Goal: Transaction & Acquisition: Purchase product/service

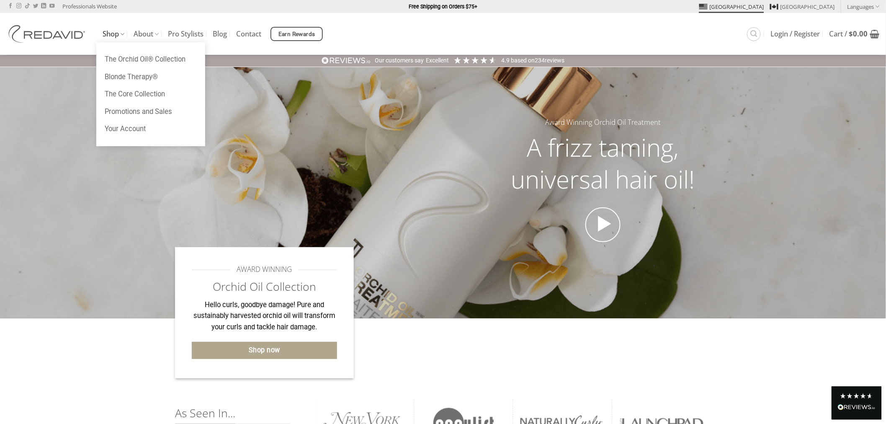
click at [118, 32] on link "Shop" at bounding box center [114, 34] width 22 height 16
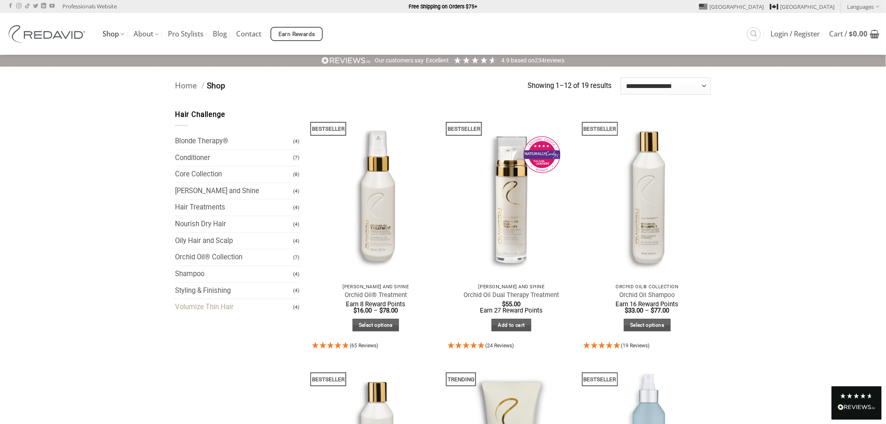
click at [248, 305] on link "Volumize Thin Hair" at bounding box center [234, 307] width 118 height 16
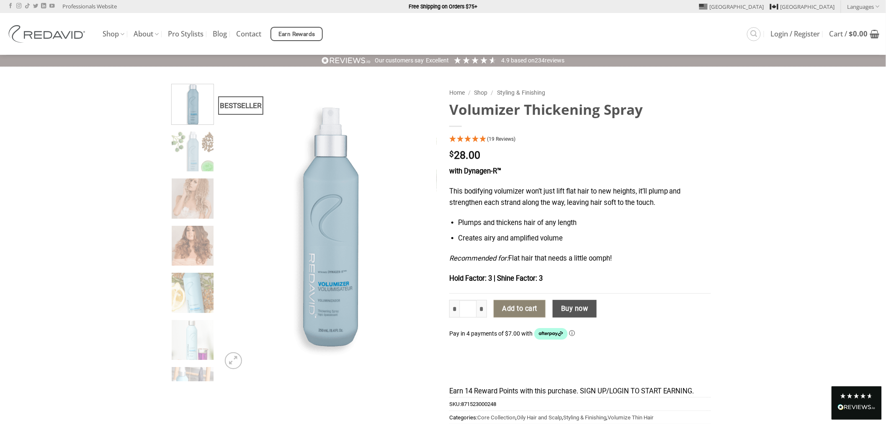
click at [508, 303] on button "Add to cart" at bounding box center [519, 309] width 52 height 18
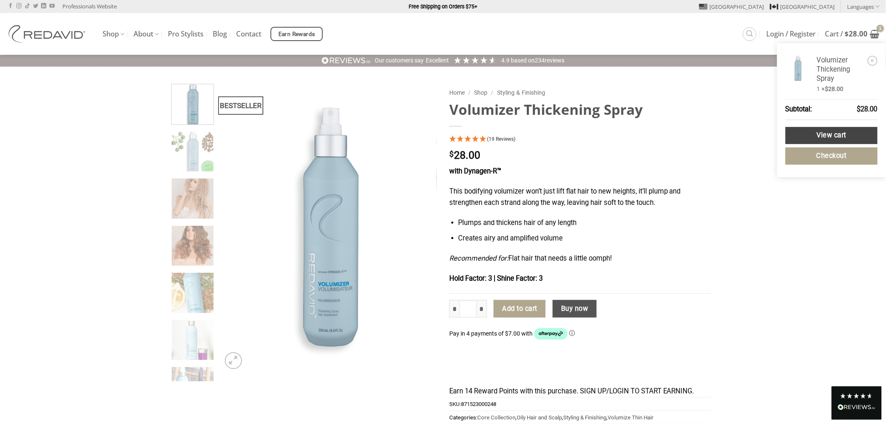
click at [817, 128] on link "View cart" at bounding box center [831, 135] width 92 height 17
